Goal: Information Seeking & Learning: Learn about a topic

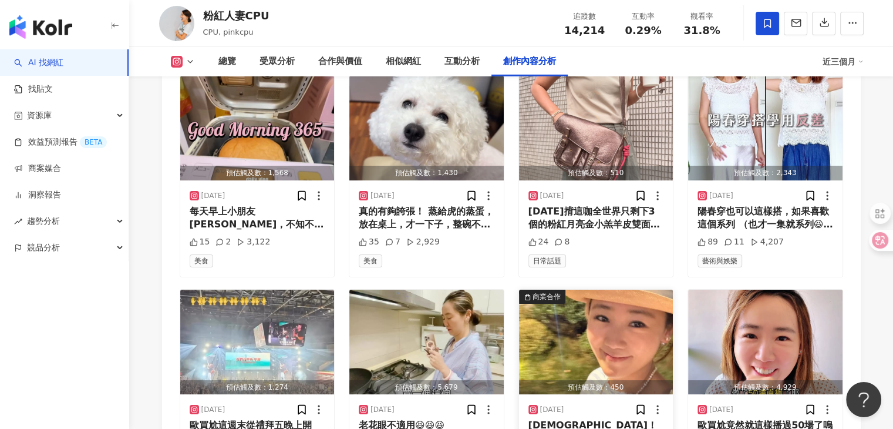
scroll to position [3925, 0]
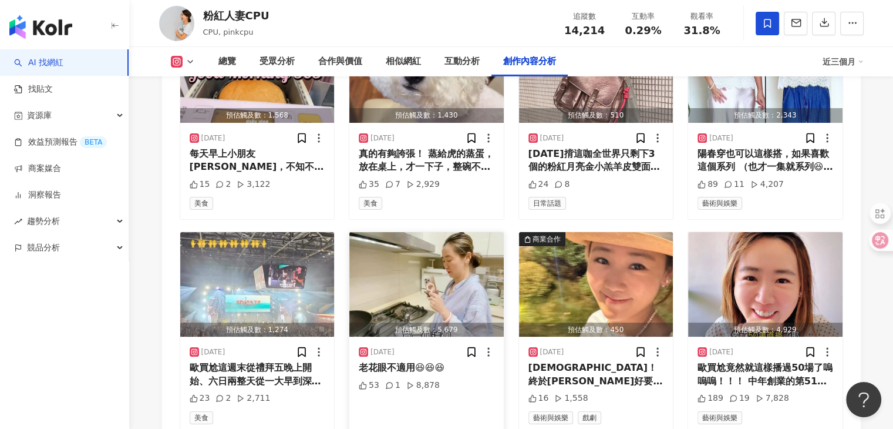
scroll to position [3888, 0]
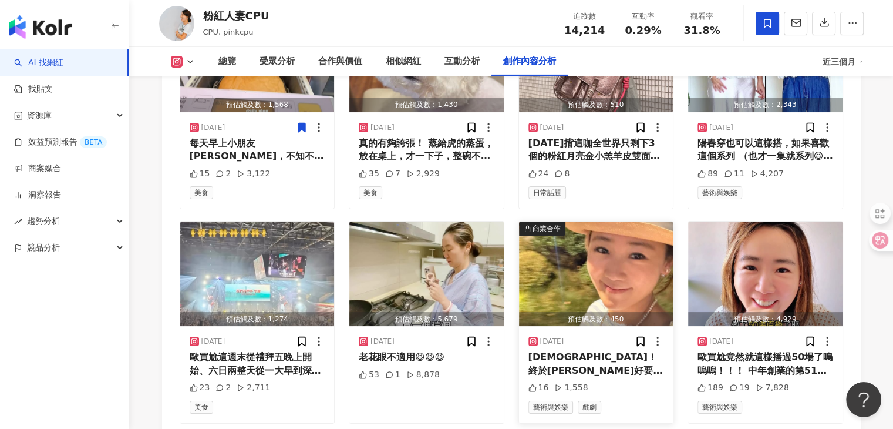
scroll to position [4181, 0]
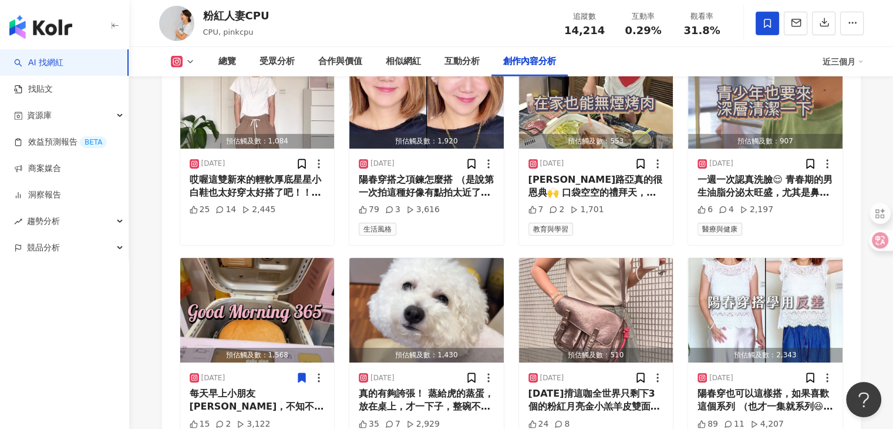
scroll to position [3653, 0]
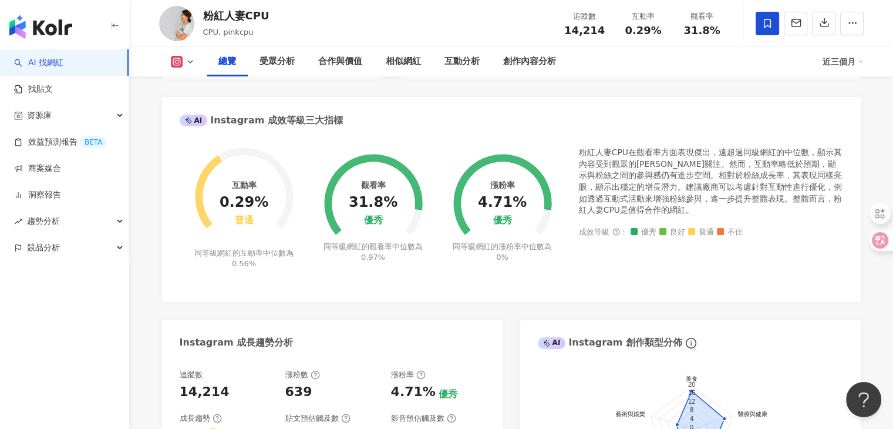
scroll to position [302, 0]
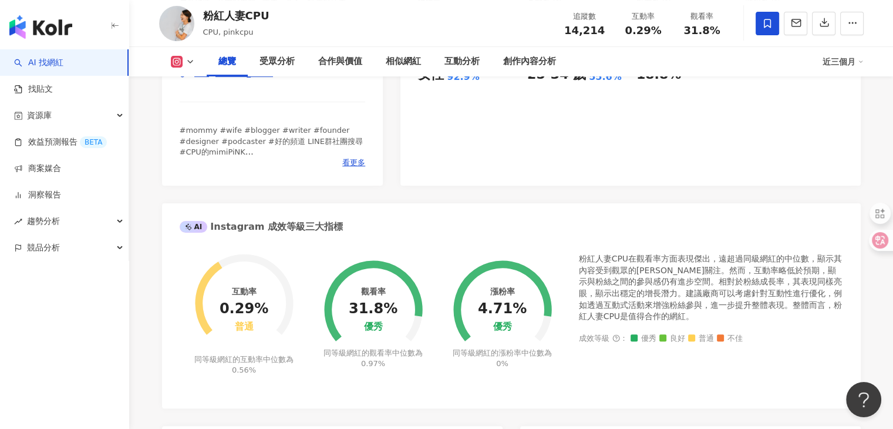
click at [193, 65] on icon at bounding box center [190, 61] width 9 height 9
click at [482, 173] on div "85 K-Score : 良好 近期一到三個月發文頻率正常，且漲粉率與互動率高。 查看說明 追蹤數 14,214 互動率 0.29% 普通 觀看率 31.8%…" at bounding box center [631, 54] width 460 height 264
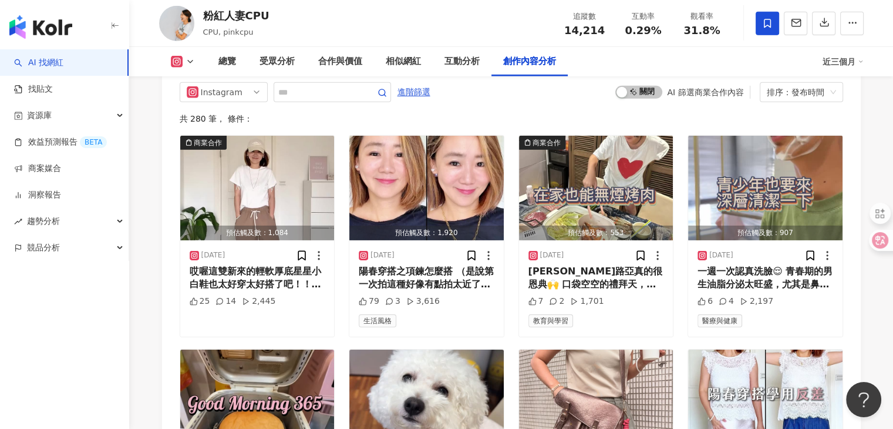
scroll to position [3976, 0]
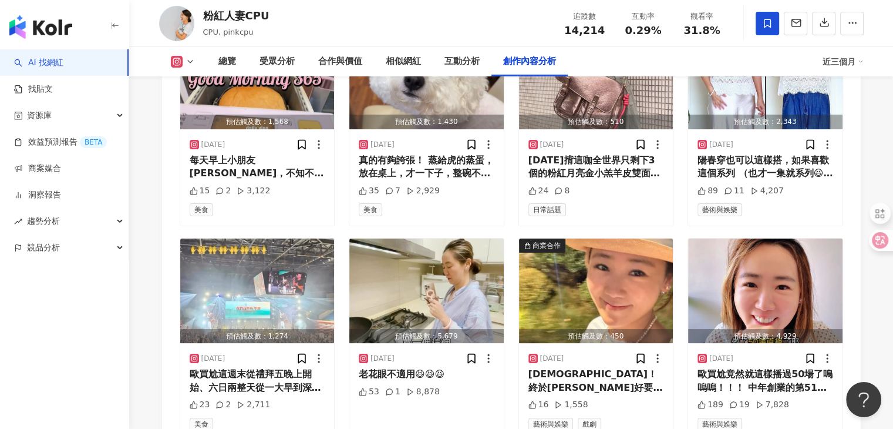
click at [183, 59] on button at bounding box center [183, 62] width 48 height 12
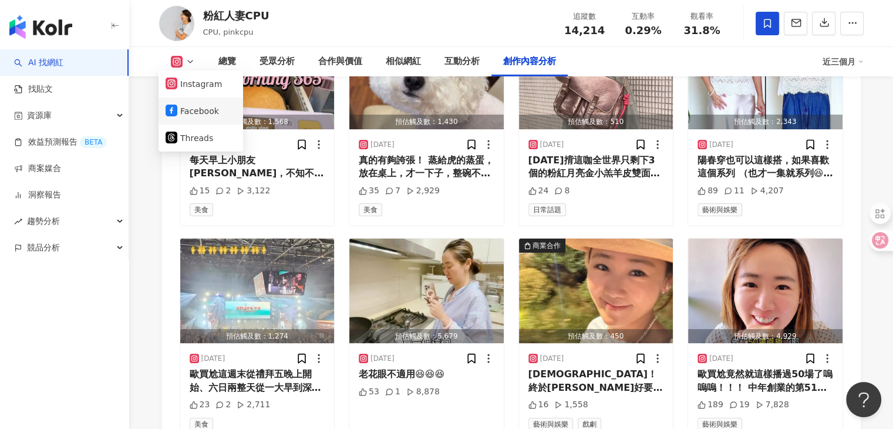
click at [189, 112] on button "Facebook" at bounding box center [201, 111] width 70 height 16
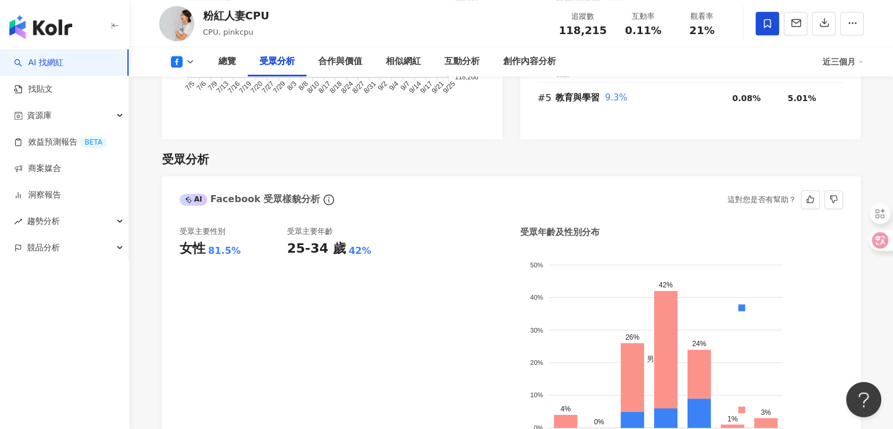
scroll to position [1175, 0]
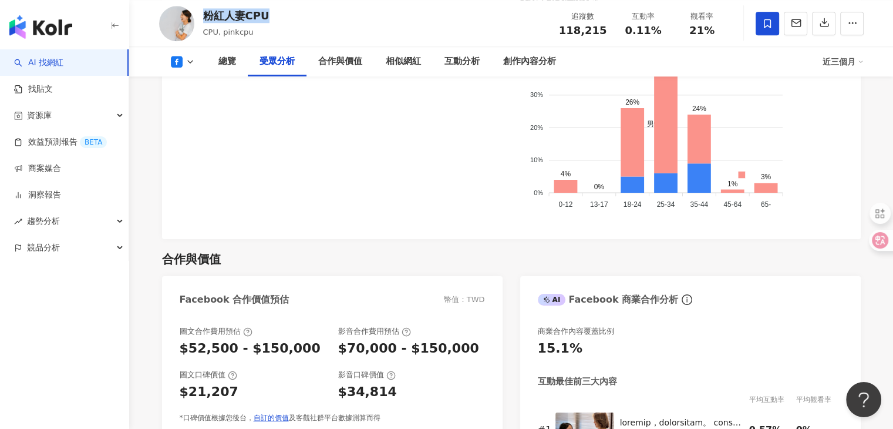
drag, startPoint x: 290, startPoint y: 14, endPoint x: 205, endPoint y: 15, distance: 84.6
click at [205, 15] on div "粉紅人妻CPU CPU, pinkcpu 追蹤數 118,215 互動率 0.11% 觀看率 21%" at bounding box center [512, 23] width 752 height 46
copy div "粉紅人妻CPU"
click at [295, 37] on div "粉紅人妻CPU CPU, pinkcpu 追蹤數 118,215 互動率 0.11% 觀看率 21%" at bounding box center [512, 23] width 752 height 46
click at [223, 210] on div "受眾主要性別 女性 81.5%" at bounding box center [233, 106] width 107 height 231
